Goal: Task Accomplishment & Management: Use online tool/utility

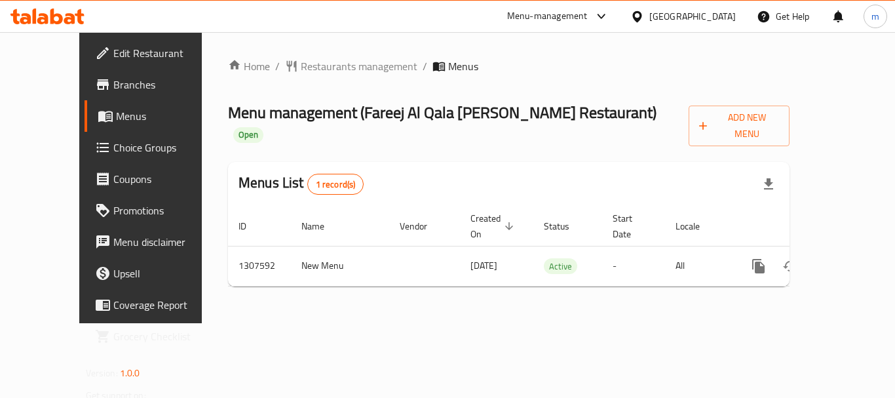
click at [113, 153] on span "Choice Groups" at bounding box center [165, 148] width 105 height 16
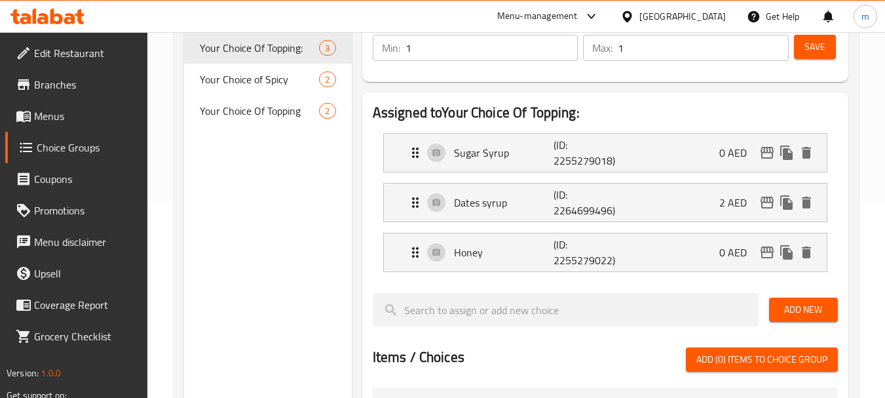
scroll to position [131, 0]
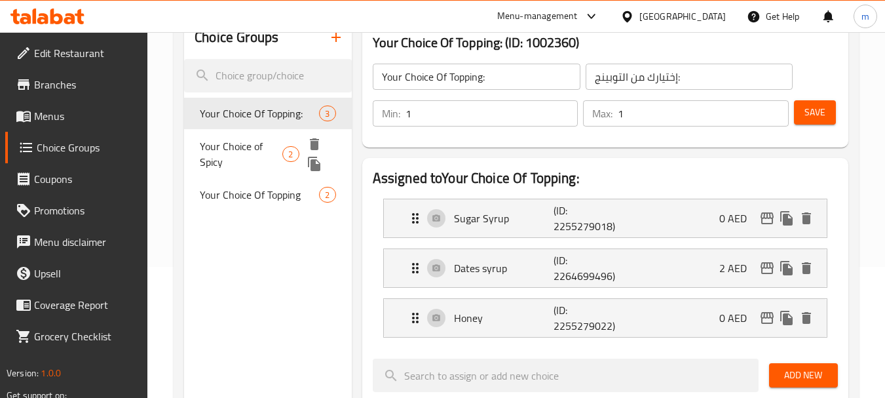
click at [256, 153] on span "Your Choice of Spicy" at bounding box center [241, 153] width 83 height 31
type input "Your Choice of Spicy"
type input "اختيارك من حار"
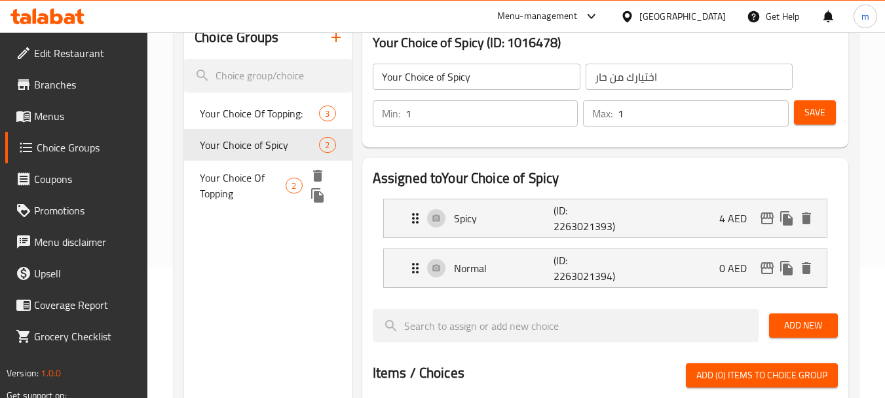
click at [250, 188] on span "Your Choice Of Topping" at bounding box center [243, 185] width 86 height 31
type input "Your Choice Of Topping"
type input "اختيارك من الإضافات"
type input "0"
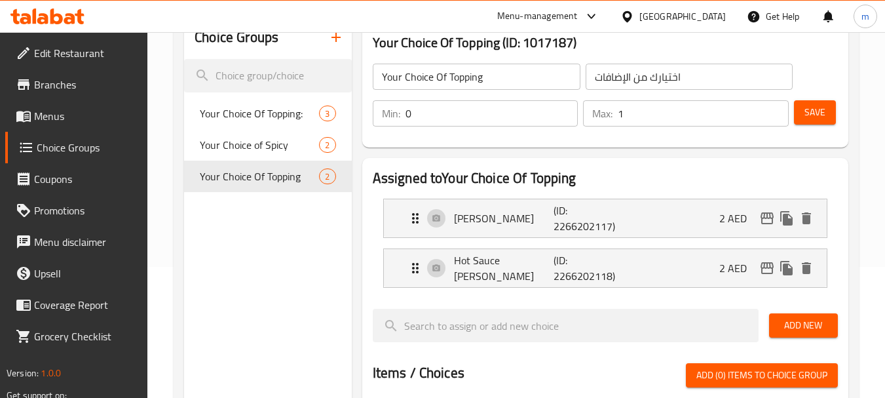
click at [64, 16] on icon at bounding box center [47, 17] width 74 height 16
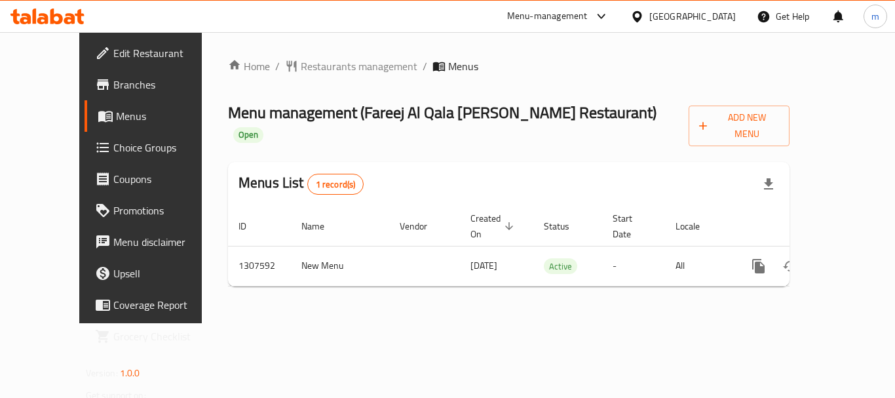
click at [113, 155] on span "Choice Groups" at bounding box center [165, 148] width 105 height 16
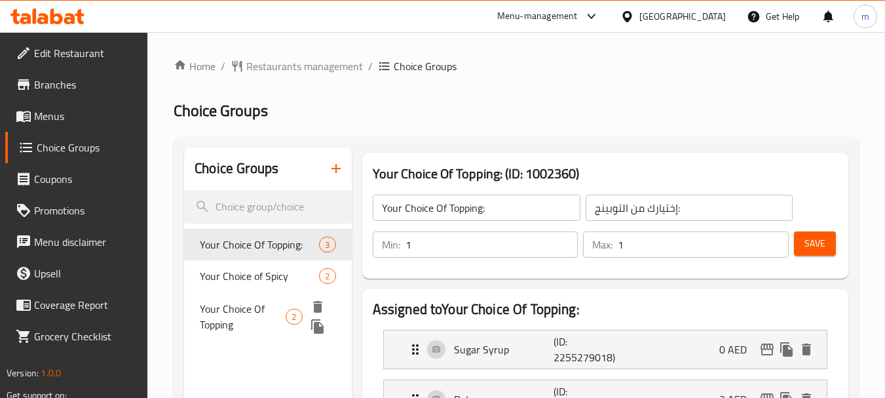
click at [251, 328] on span "Your Choice Of Topping" at bounding box center [243, 316] width 86 height 31
type input "Your Choice Of Topping"
type input "اختيارك من الإضافات"
type input "0"
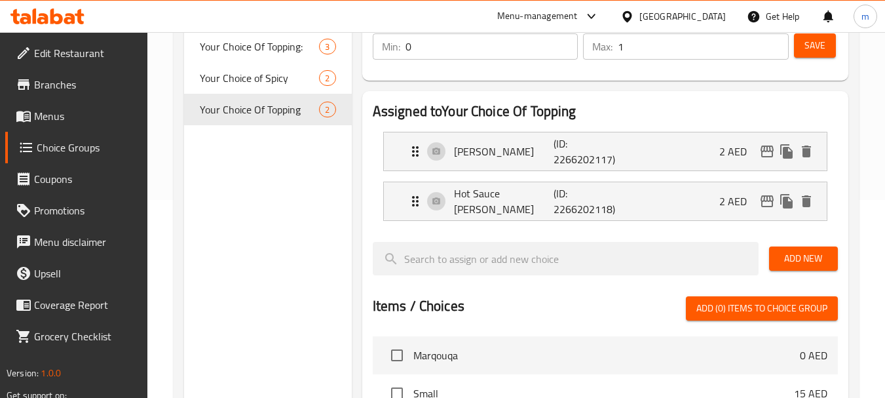
scroll to position [197, 0]
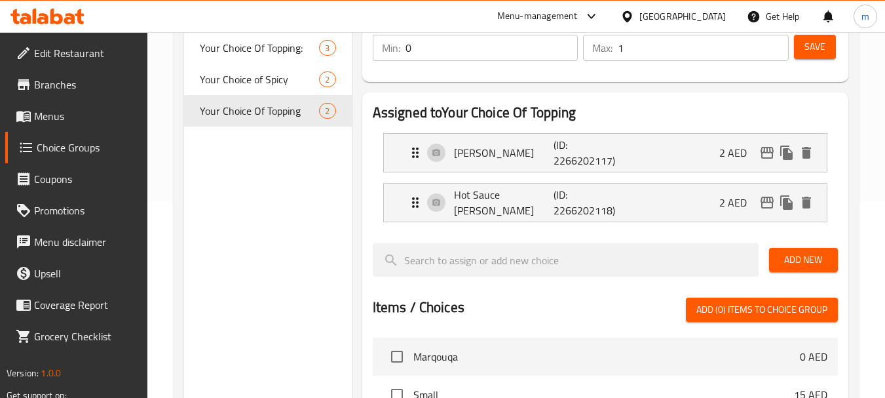
click at [62, 22] on icon at bounding box center [47, 17] width 74 height 16
